Goal: Transaction & Acquisition: Obtain resource

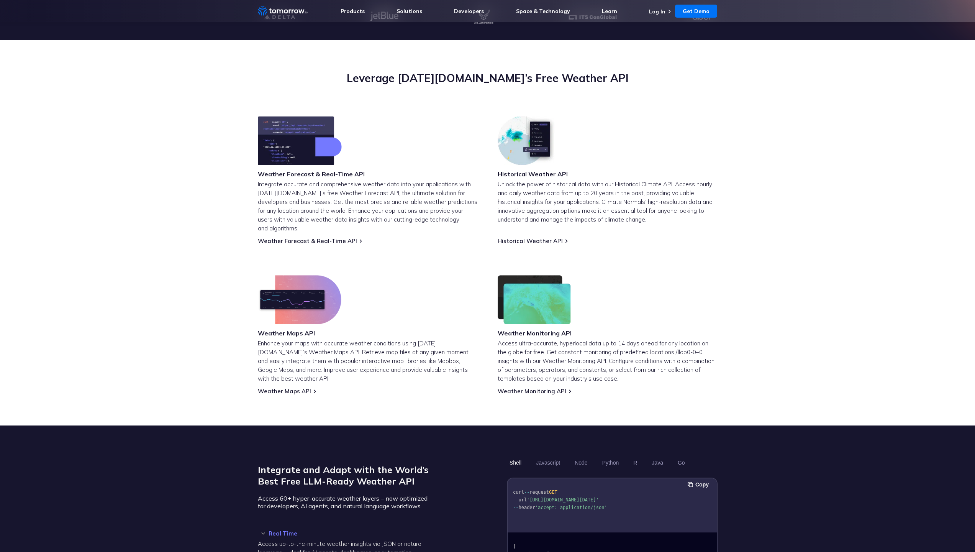
scroll to position [103, 0]
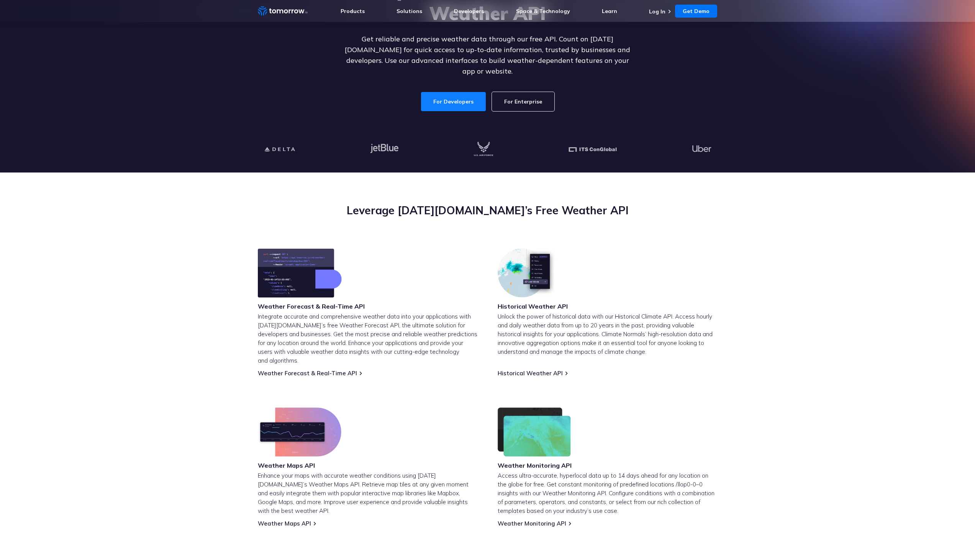
click at [475, 95] on link "For Developers" at bounding box center [453, 101] width 65 height 19
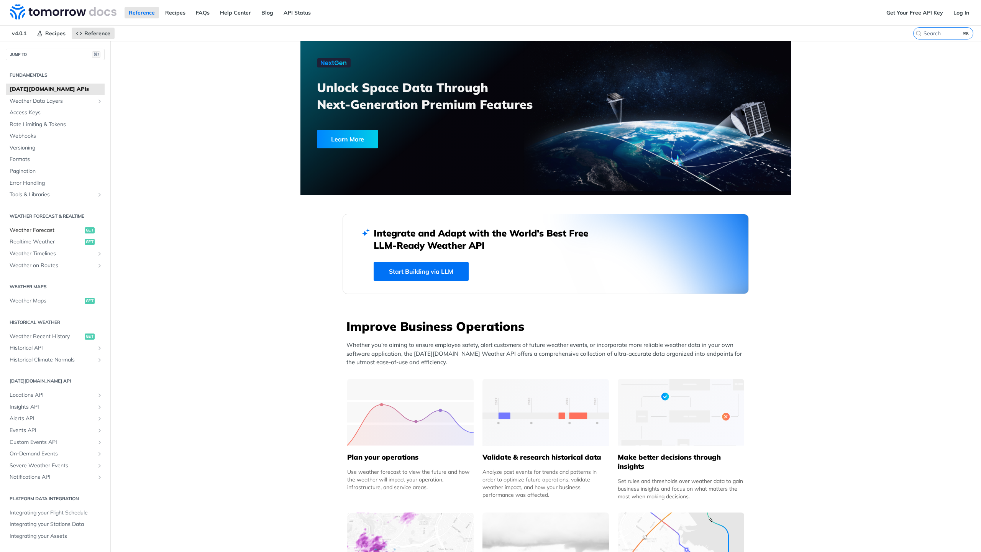
click at [62, 229] on span "Weather Forecast" at bounding box center [46, 231] width 73 height 8
click at [913, 15] on link "Get Your Free API Key" at bounding box center [914, 12] width 65 height 11
click at [950, 14] on link "Log In" at bounding box center [961, 12] width 24 height 11
